Goal: Task Accomplishment & Management: Use online tool/utility

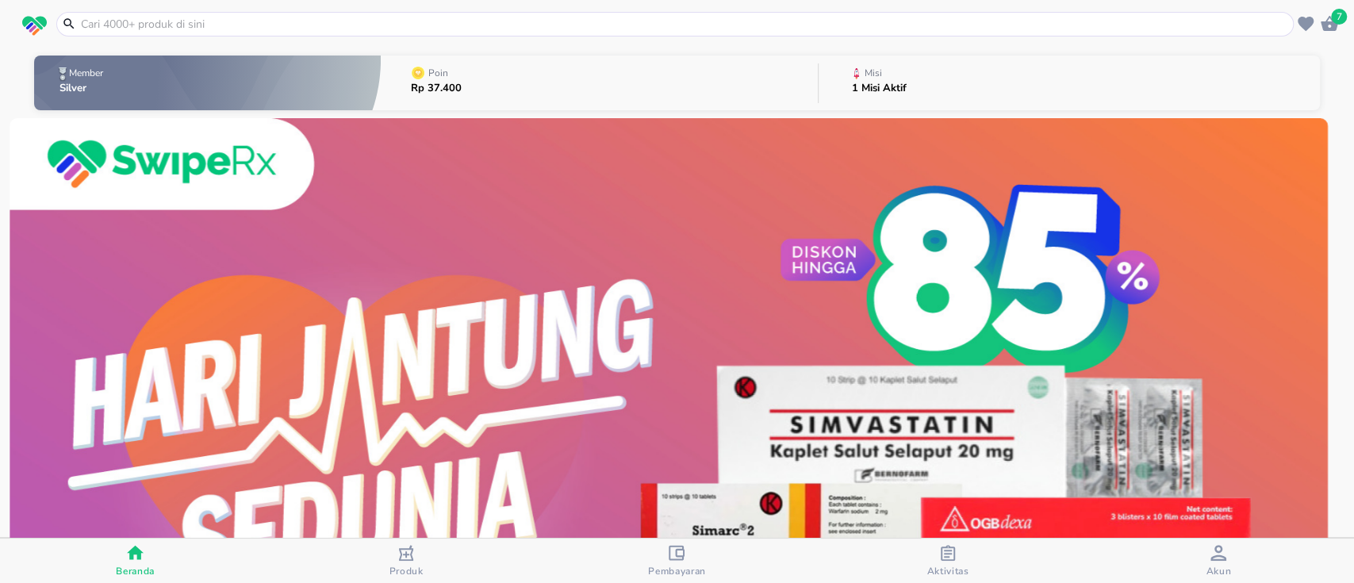
click at [1045, 86] on button "Misi 1 Misi Aktif" at bounding box center [1068, 83] width 501 height 63
